Goal: Transaction & Acquisition: Book appointment/travel/reservation

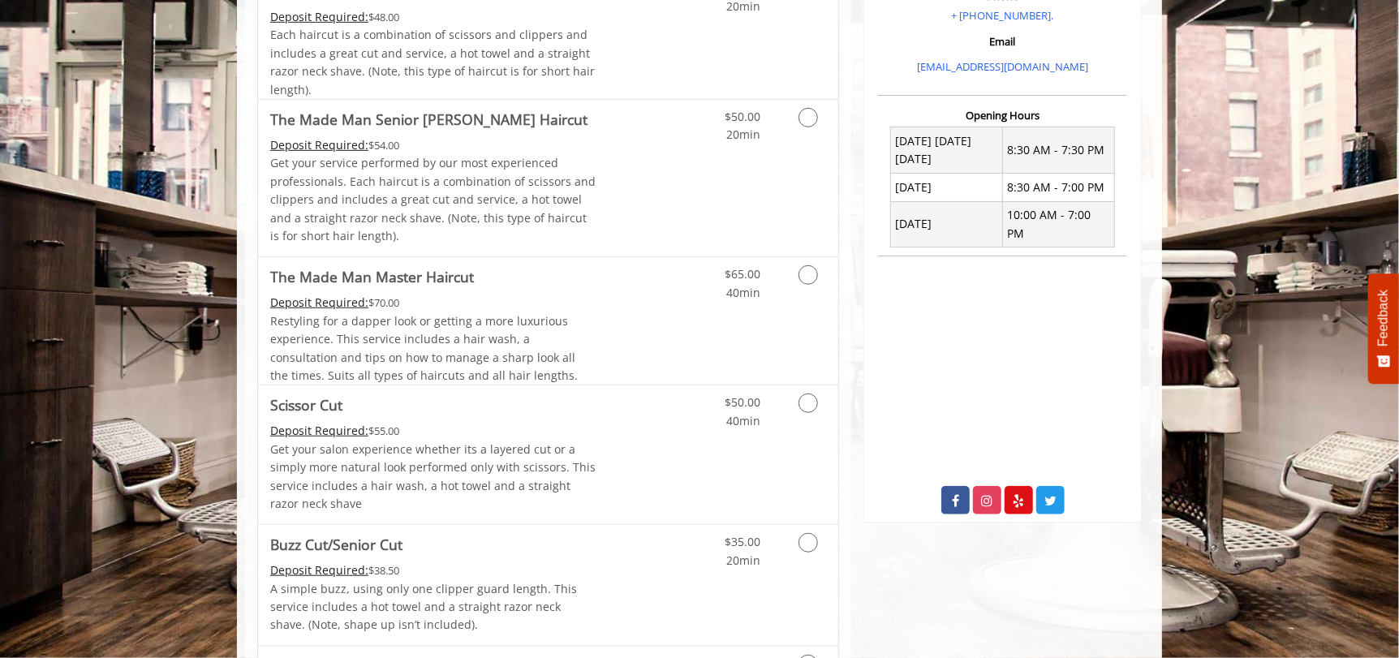
scroll to position [591, 0]
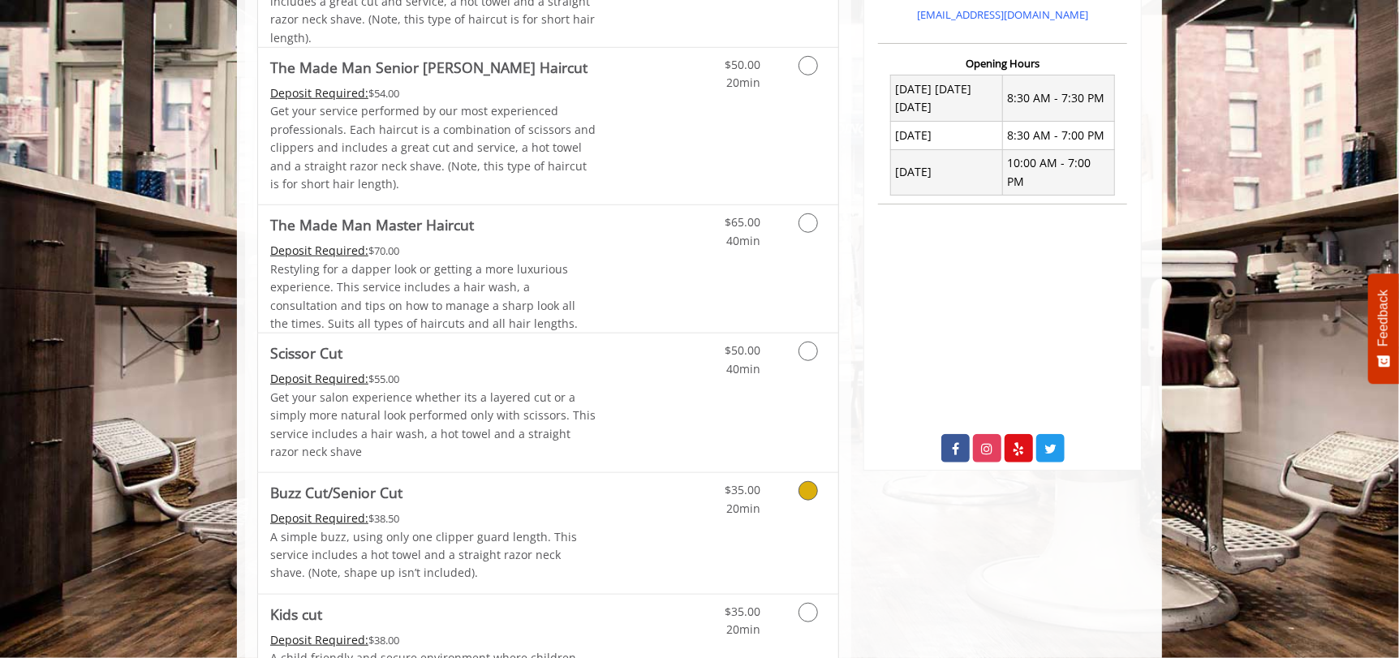
click at [806, 491] on icon "Grooming services" at bounding box center [807, 490] width 19 height 19
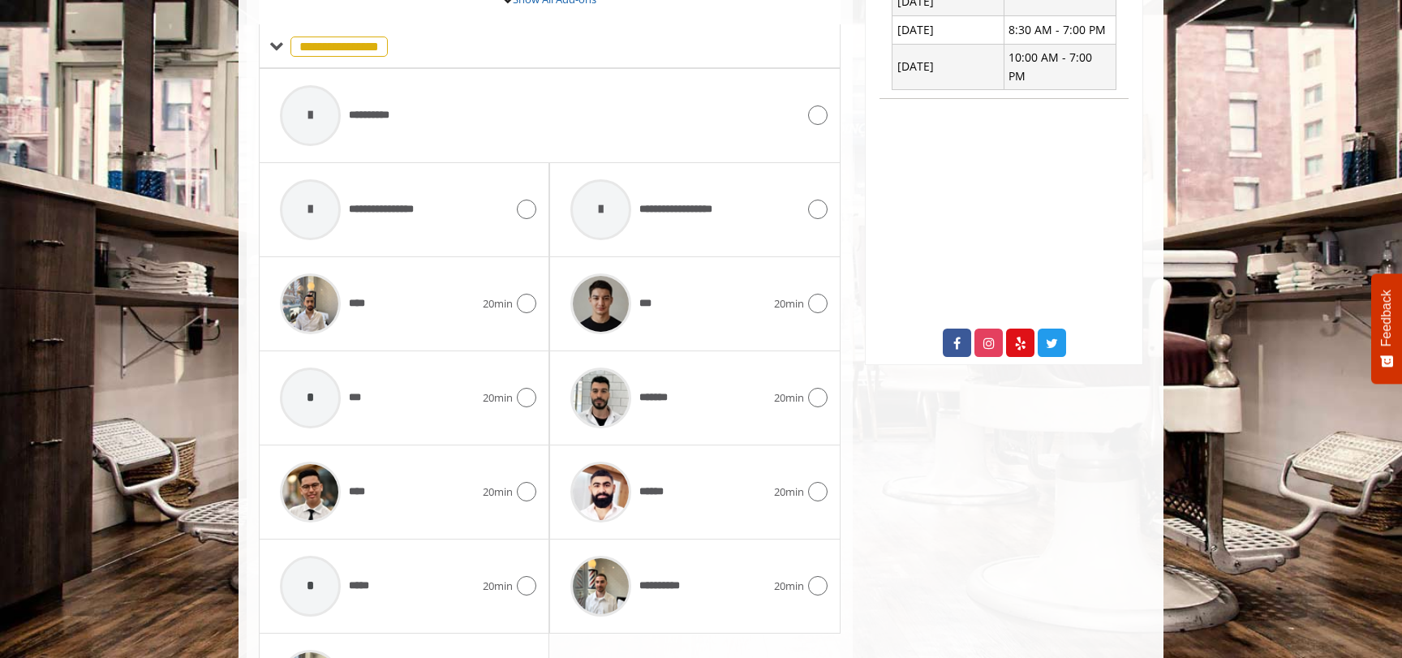
scroll to position [727, 0]
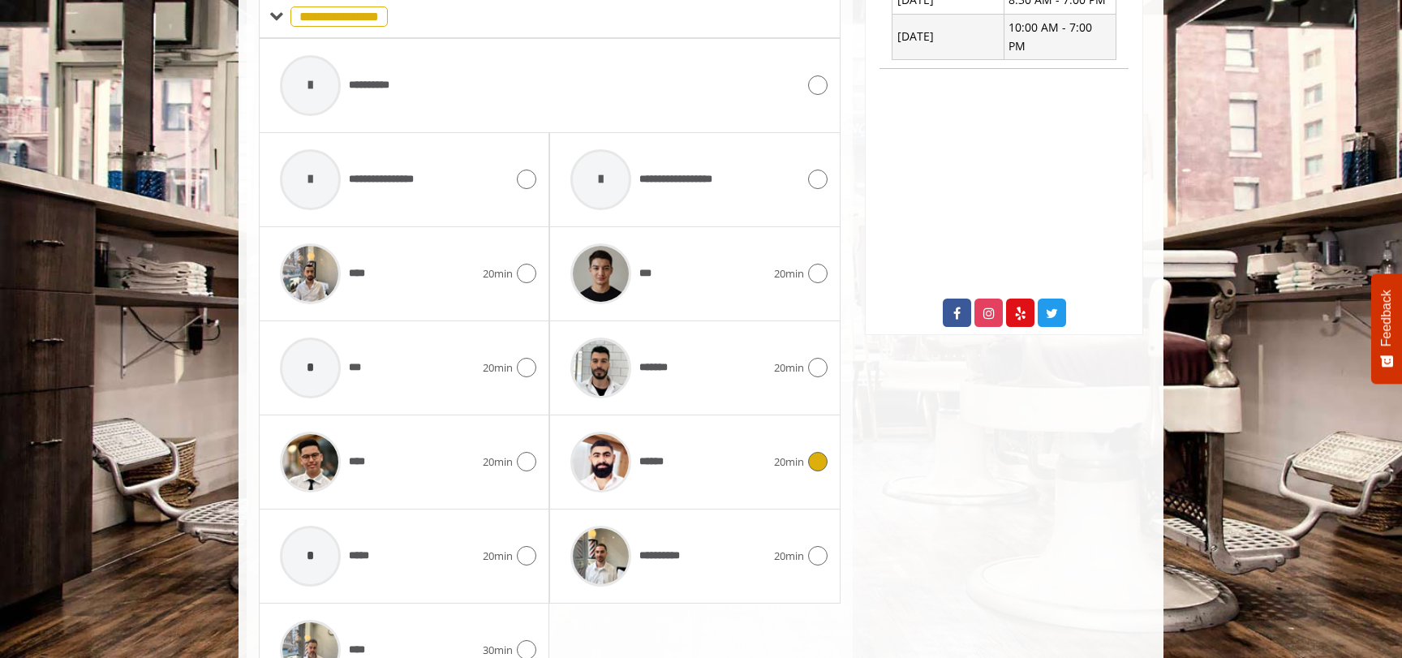
click at [815, 454] on icon at bounding box center [817, 461] width 19 height 19
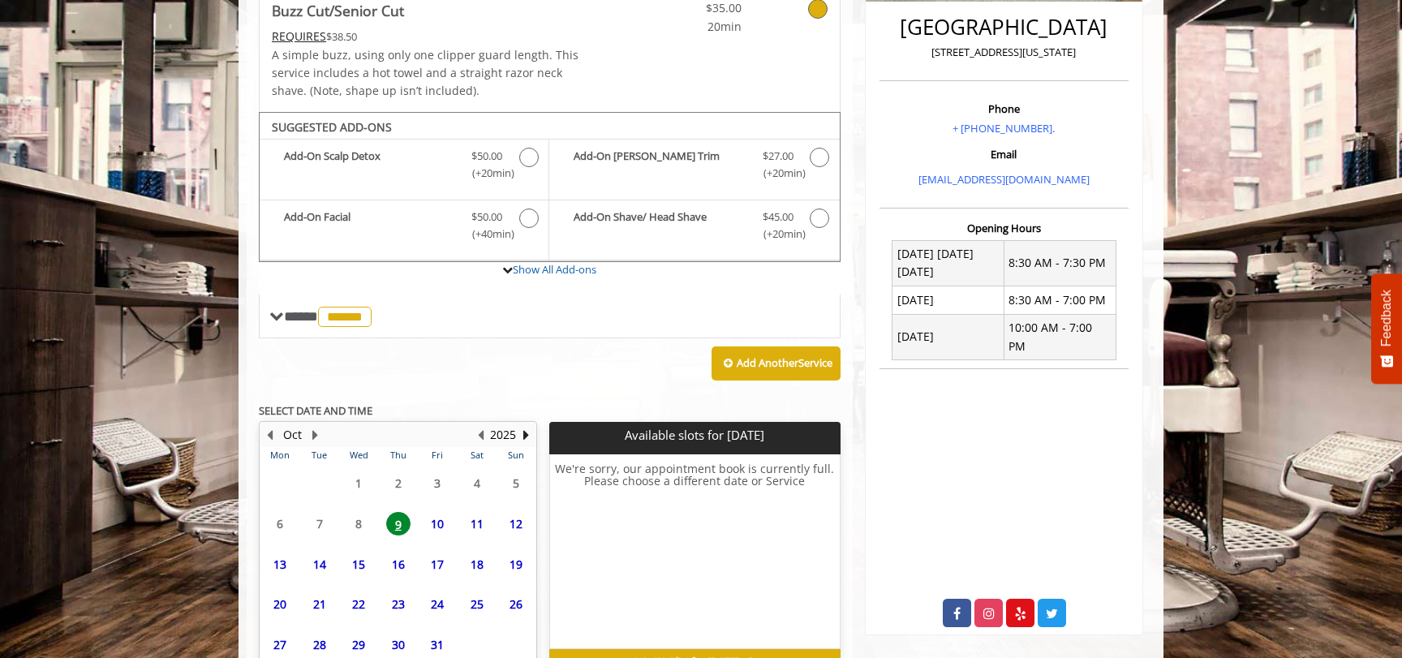
scroll to position [522, 0]
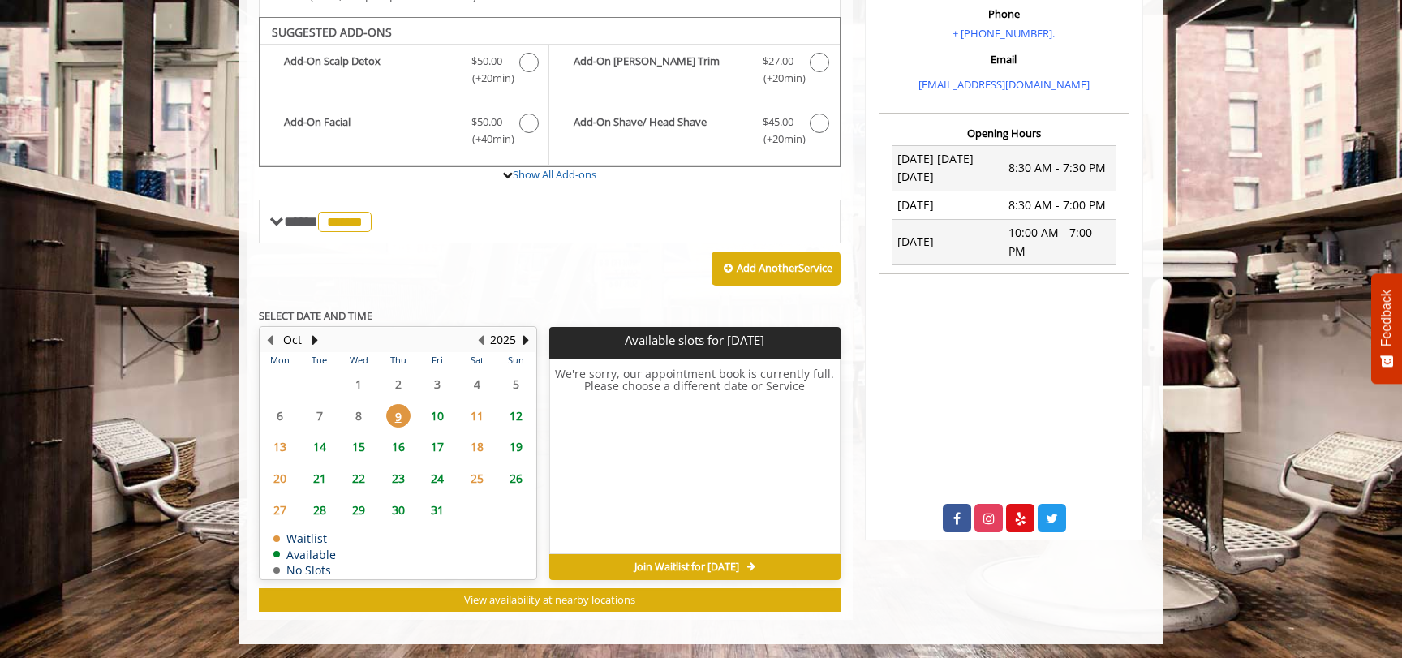
click at [441, 411] on span "10" at bounding box center [437, 416] width 24 height 24
click at [516, 408] on span "12" at bounding box center [516, 416] width 24 height 24
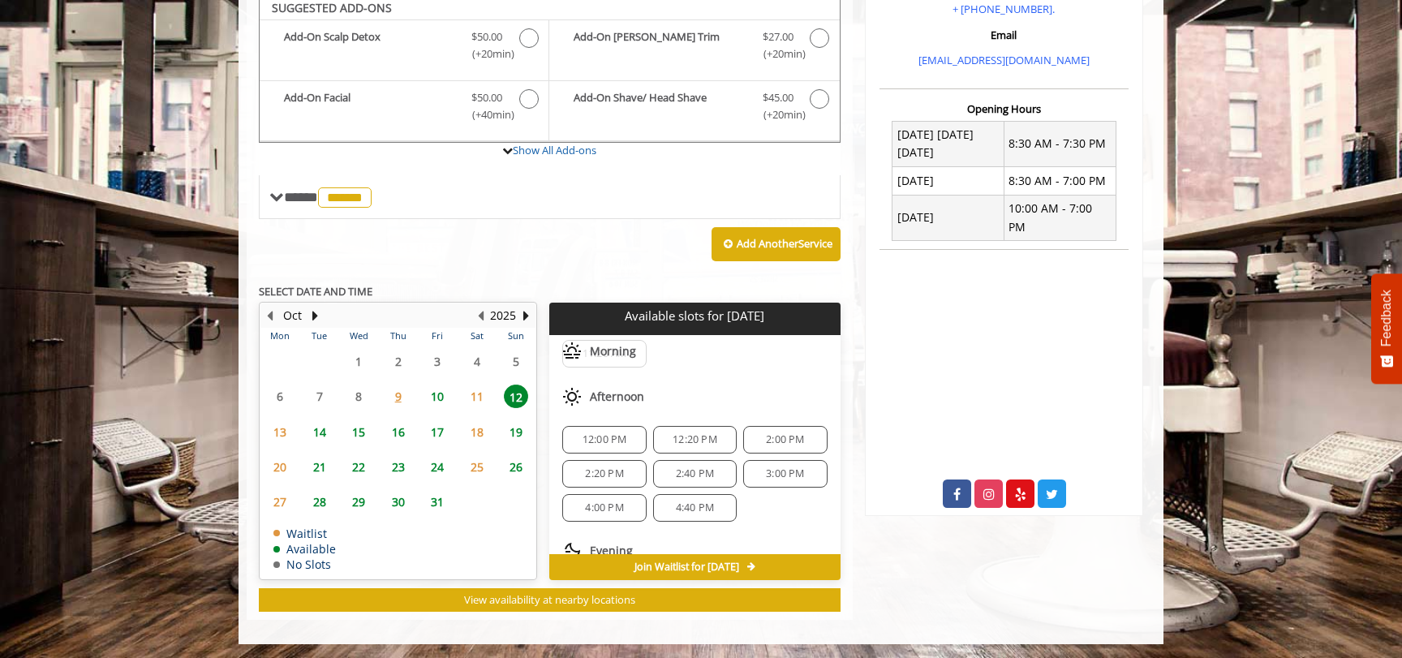
scroll to position [42, 0]
click at [775, 466] on span "3:00 PM" at bounding box center [785, 472] width 38 height 13
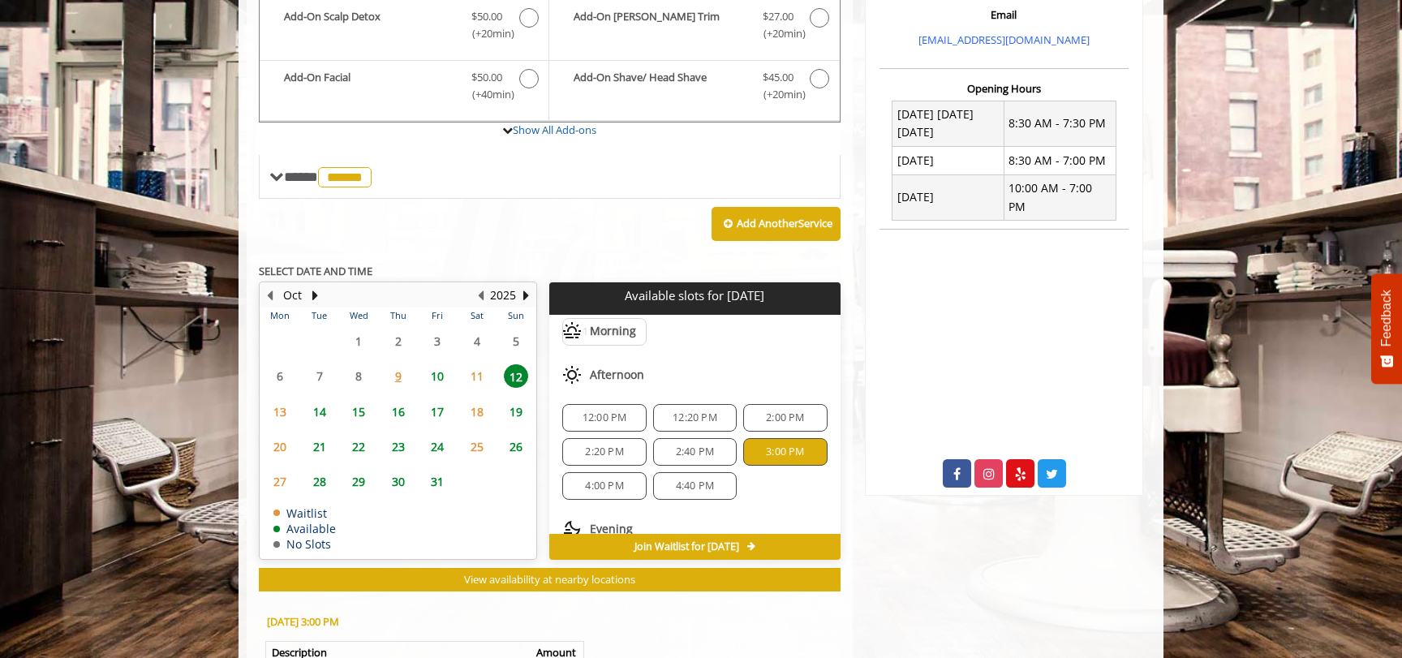
scroll to position [839, 0]
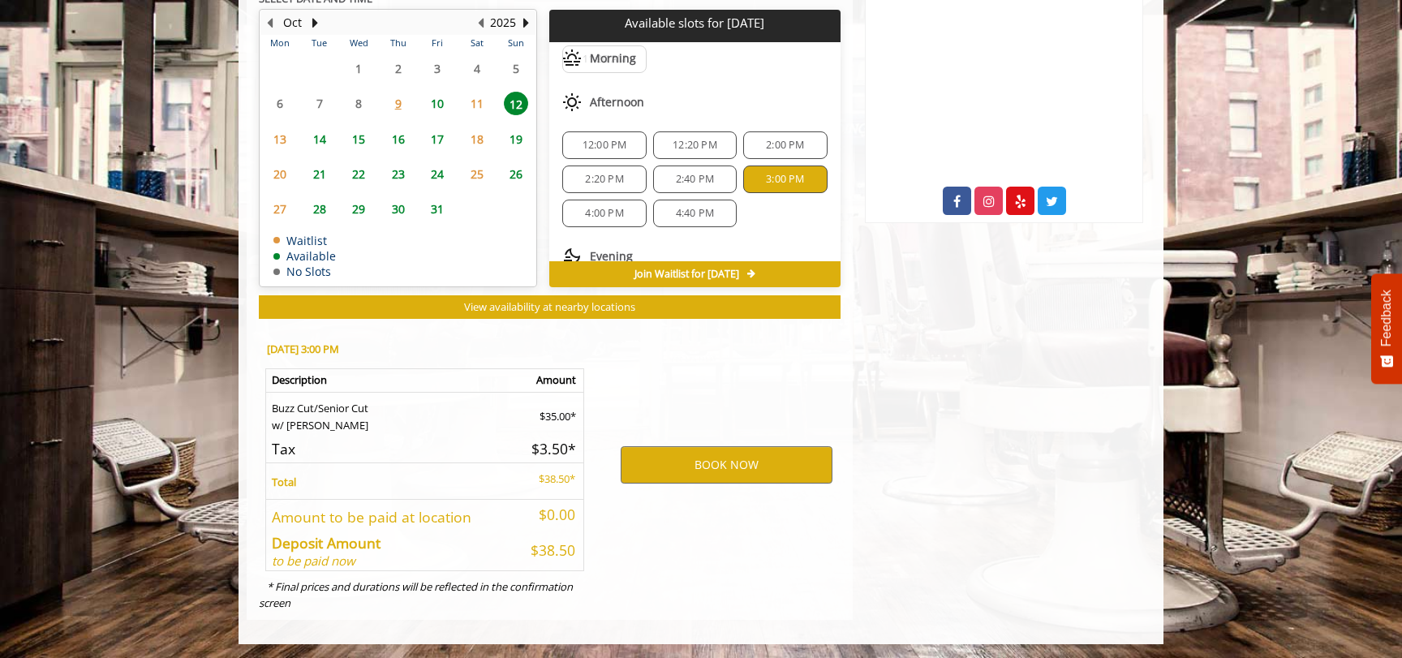
click at [315, 132] on span "14" at bounding box center [320, 139] width 24 height 24
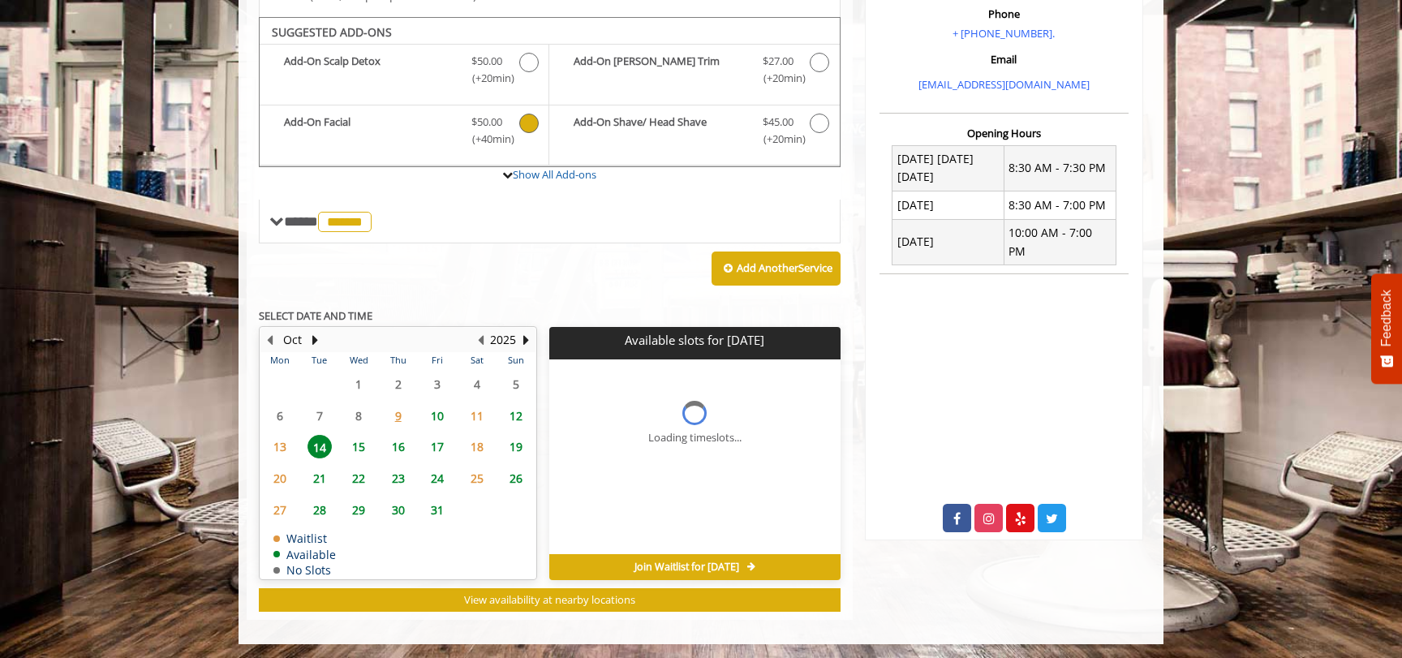
scroll to position [546, 0]
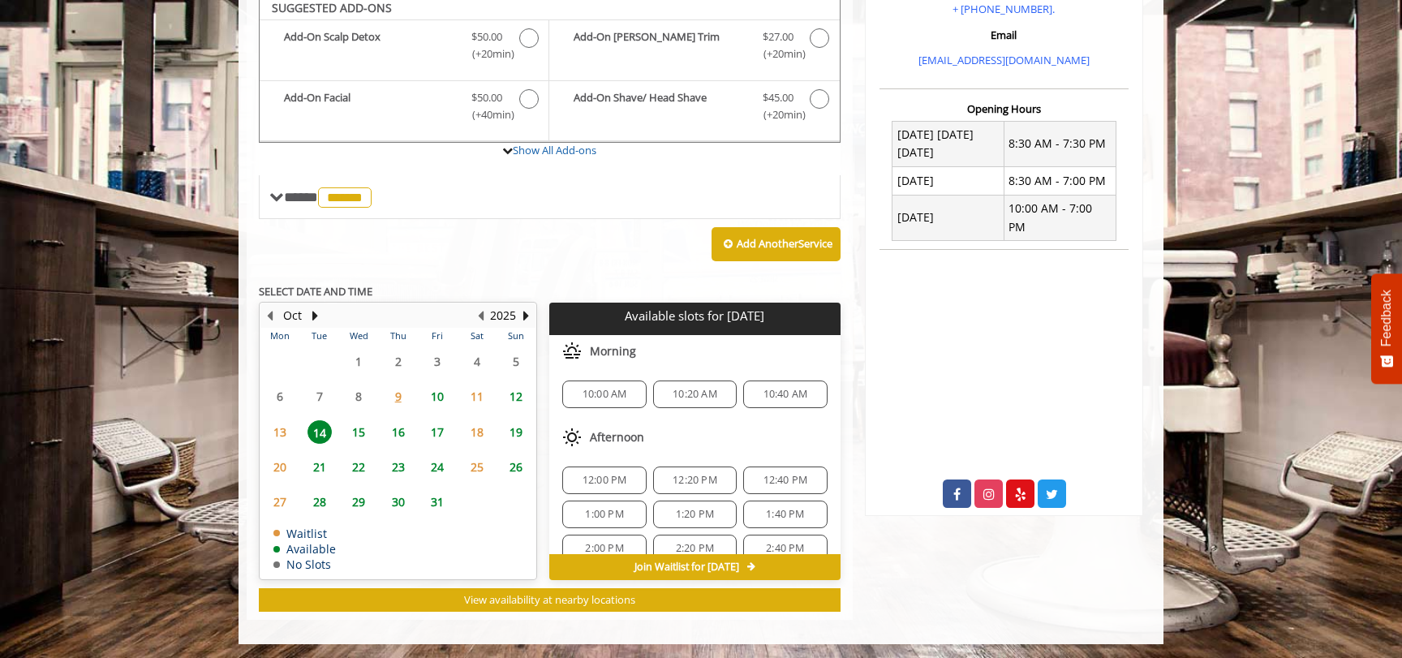
click at [440, 391] on span "10" at bounding box center [437, 397] width 24 height 24
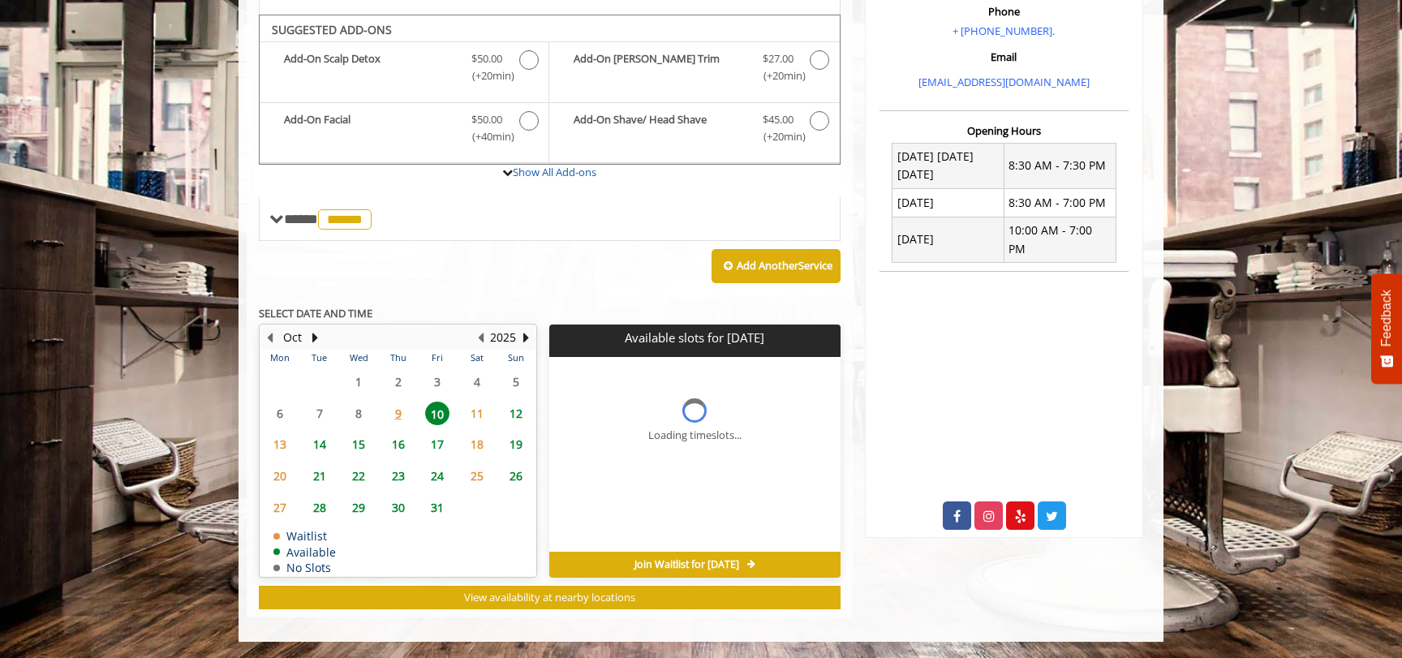
scroll to position [522, 0]
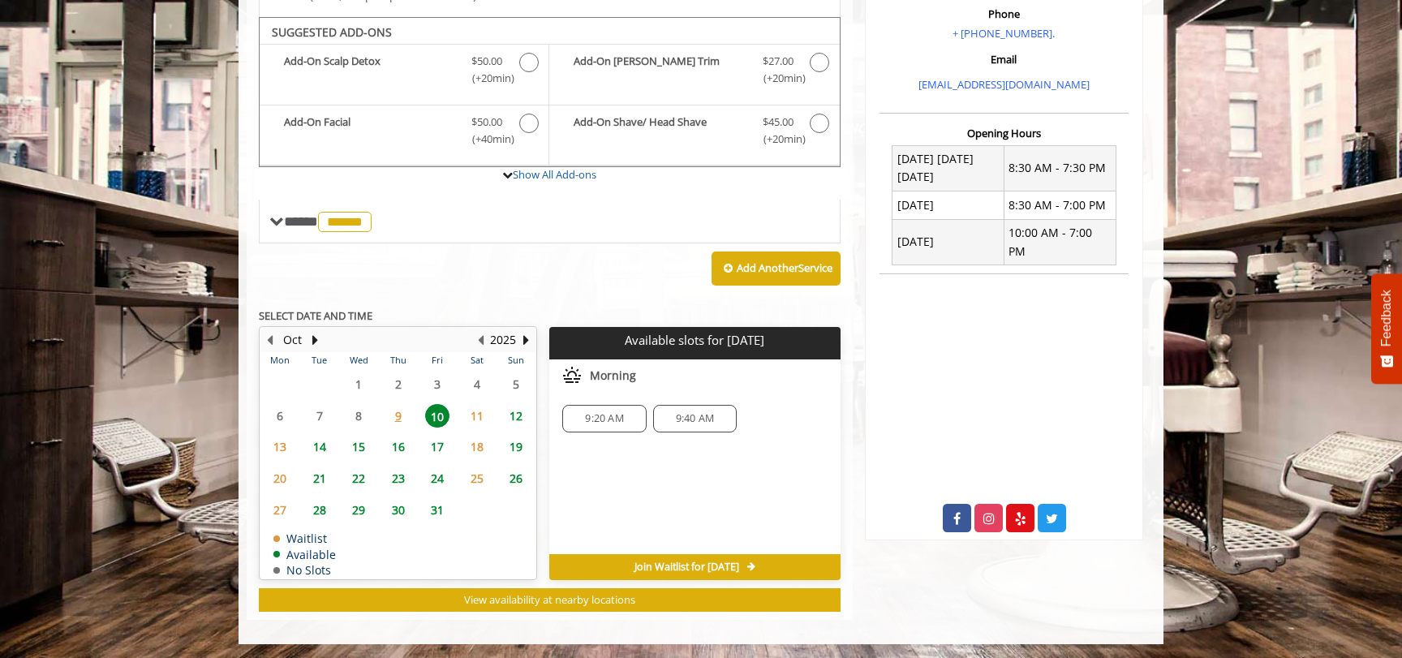
click at [518, 411] on span "12" at bounding box center [516, 416] width 24 height 24
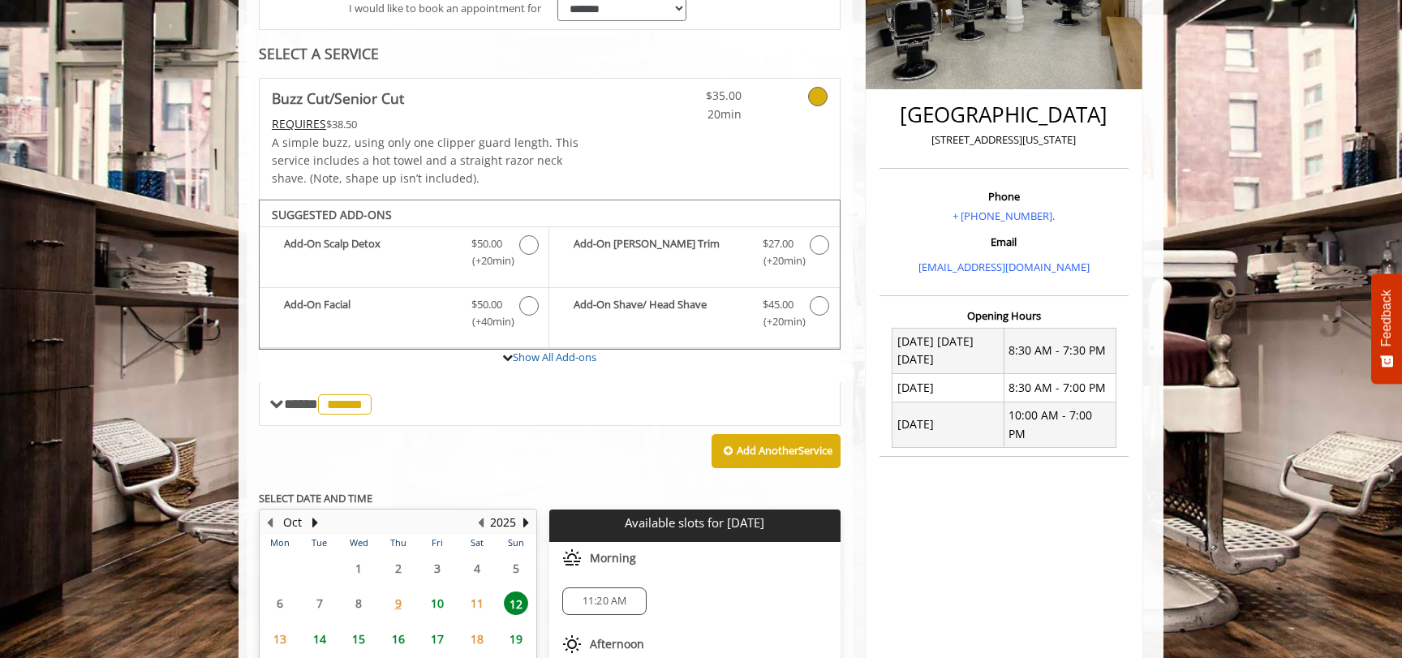
scroll to position [344, 0]
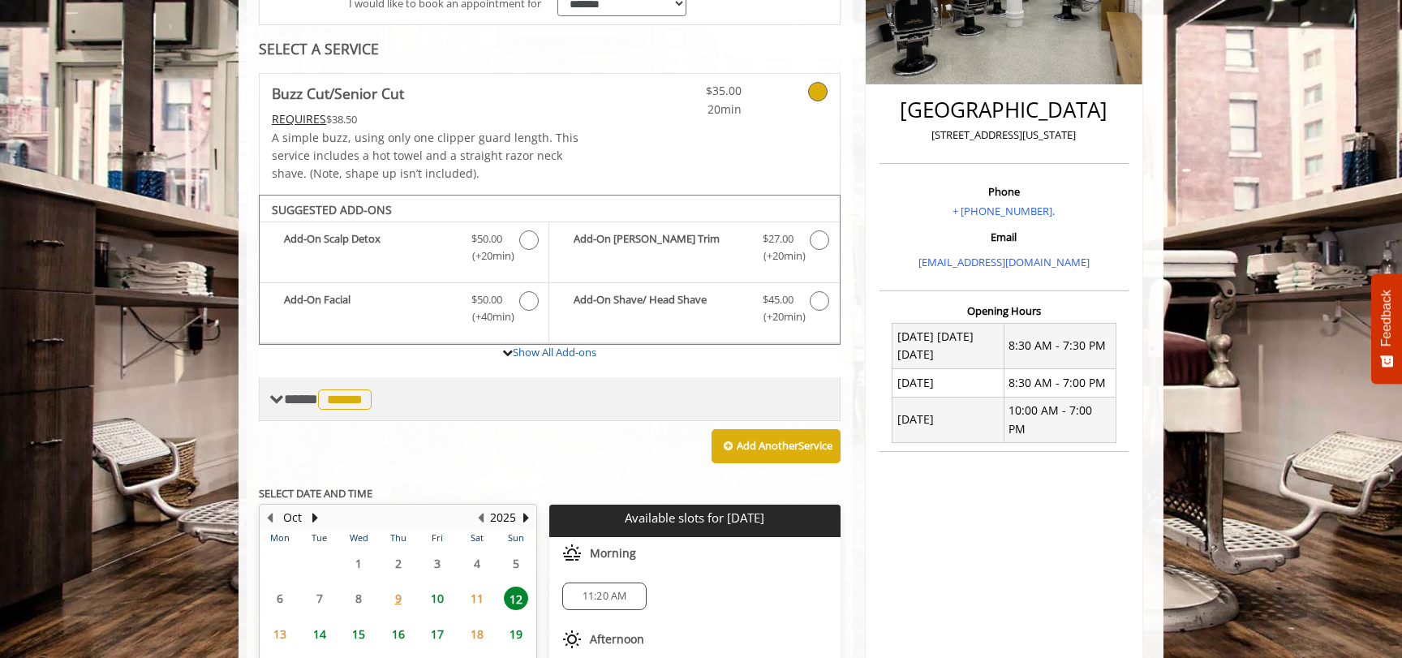
click at [273, 400] on span at bounding box center [276, 399] width 15 height 15
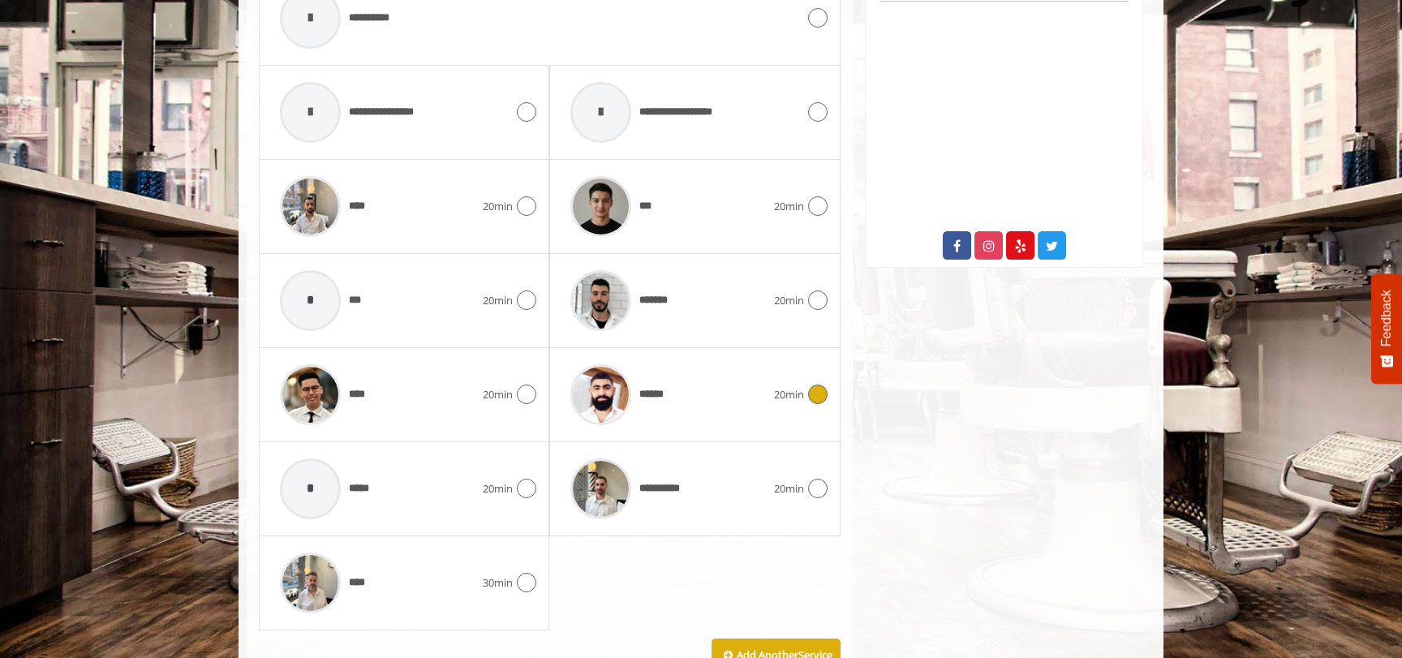
scroll to position [797, 0]
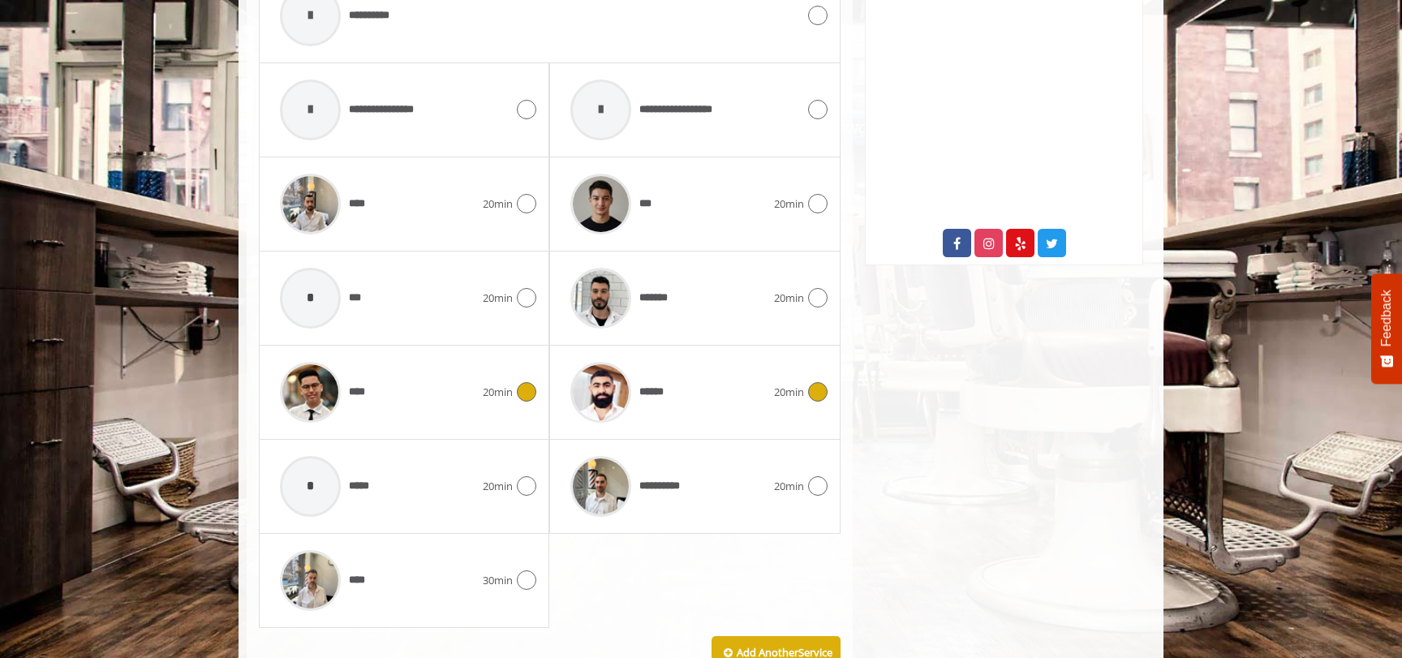
click at [522, 385] on icon at bounding box center [526, 391] width 19 height 19
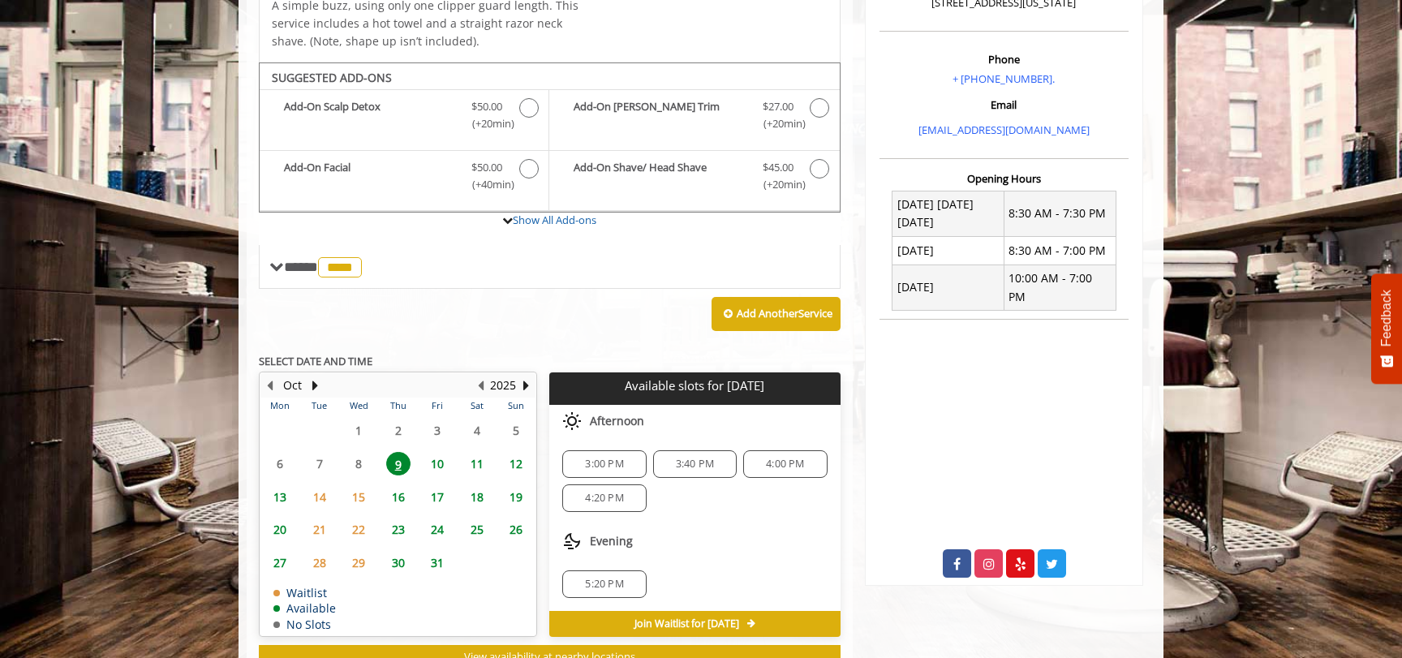
scroll to position [480, 0]
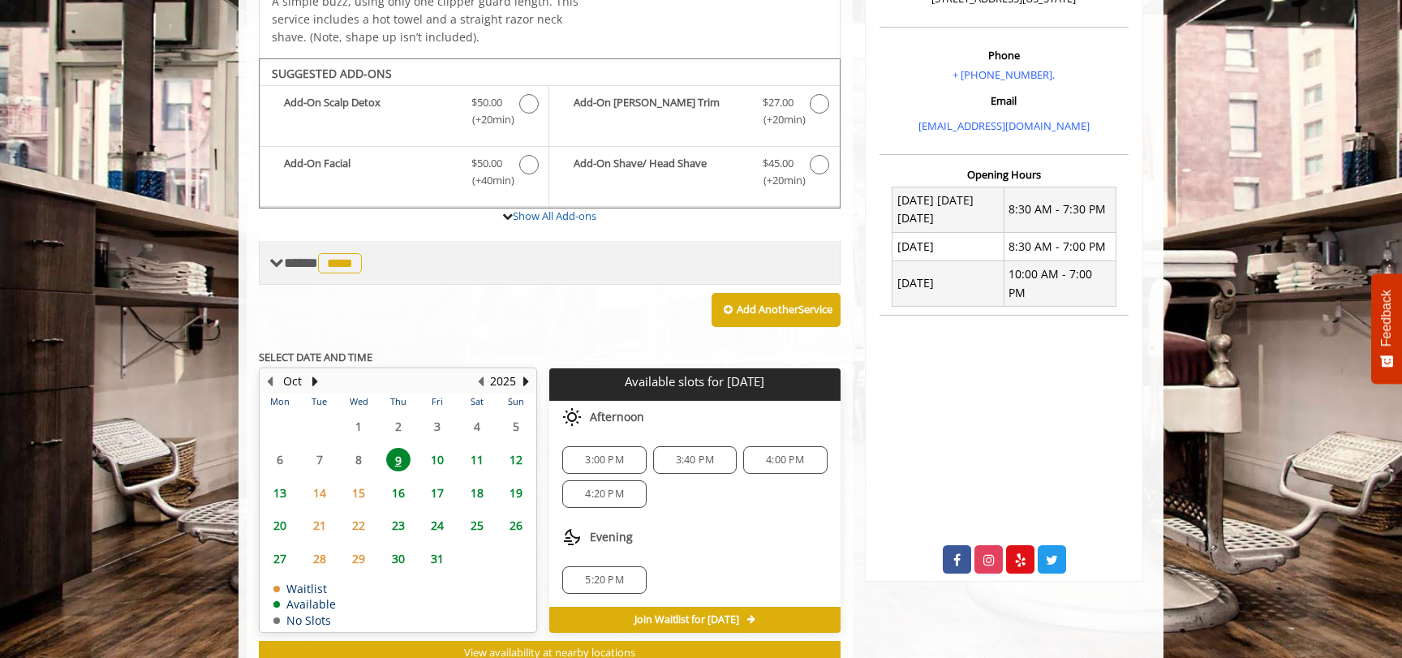
click at [295, 258] on span "**** **** ********" at bounding box center [325, 263] width 82 height 15
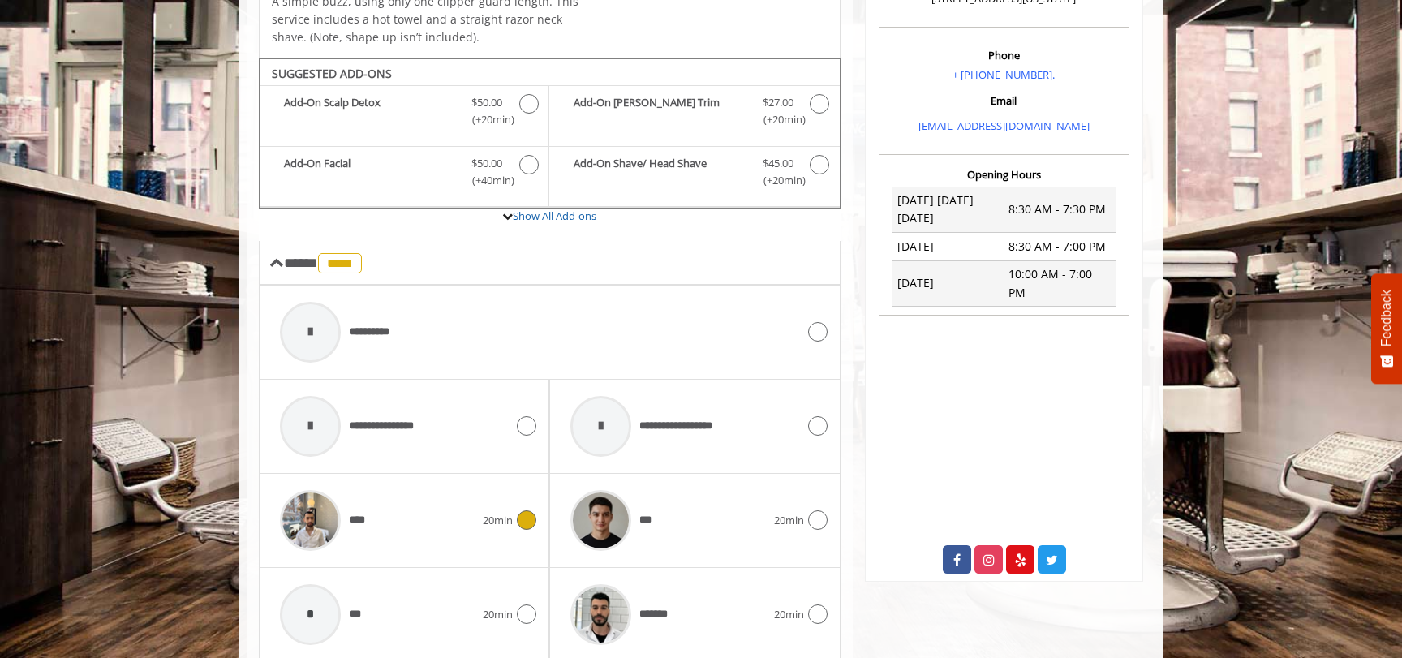
drag, startPoint x: 523, startPoint y: 518, endPoint x: 1409, endPoint y: 270, distance: 920.7
click at [523, 517] on icon at bounding box center [526, 519] width 19 height 19
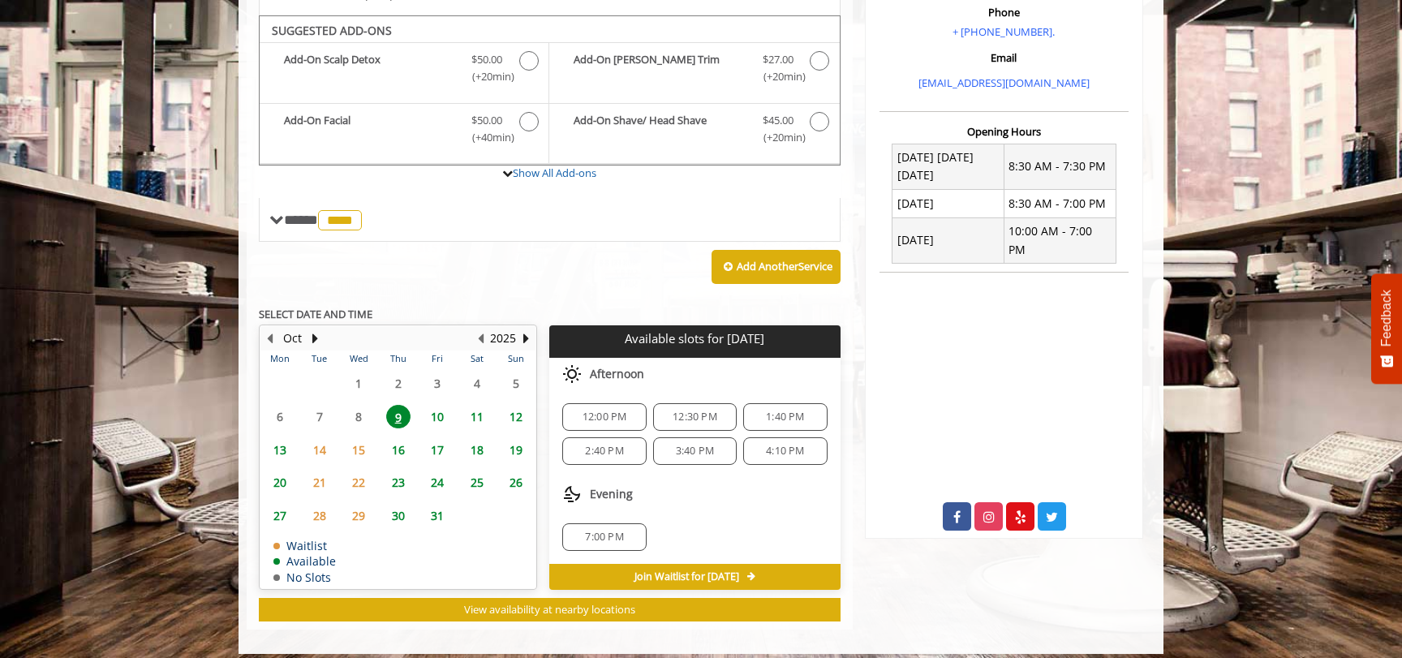
scroll to position [532, 0]
